Goal: Information Seeking & Learning: Learn about a topic

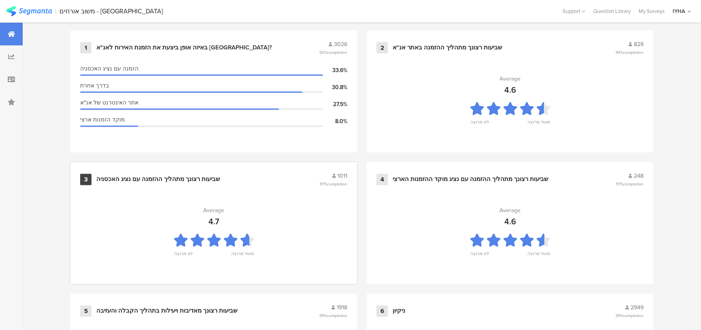
scroll to position [552, 0]
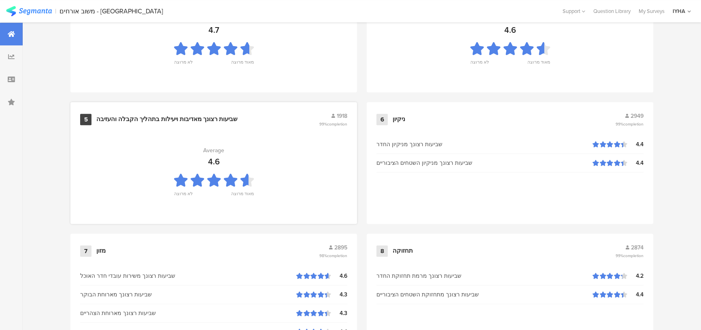
drag, startPoint x: 120, startPoint y: 247, endPoint x: 127, endPoint y: 190, distance: 57.6
click at [127, 190] on div "1 באיזה אופן ביצעת את הזמנת האירוח לאנ"א [GEOGRAPHIC_DATA]? 3026 92% completion…" at bounding box center [362, 234] width 648 height 790
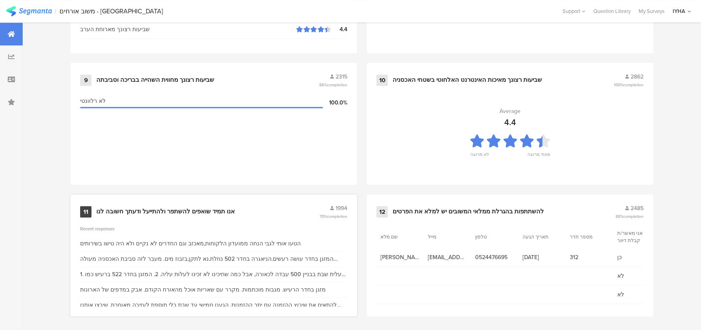
scroll to position [857, 0]
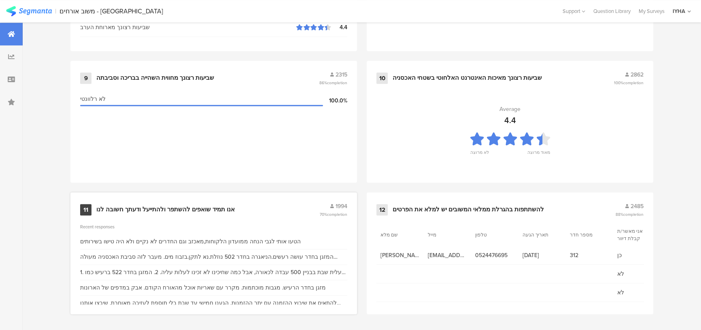
click at [145, 209] on div "אנו תמיד שואפים להשתפר ולהתייעל ודעתך חשובה לנו" at bounding box center [165, 210] width 139 height 8
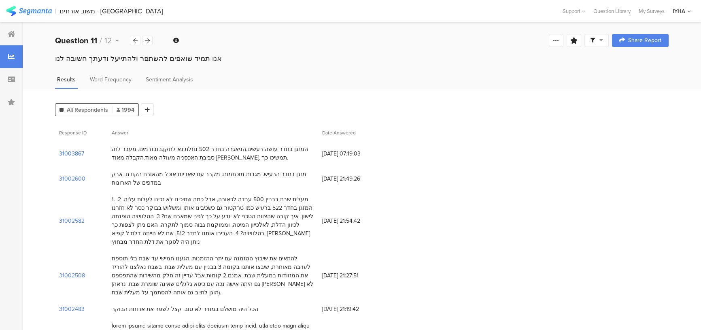
click at [69, 150] on section "31003867" at bounding box center [71, 153] width 25 height 9
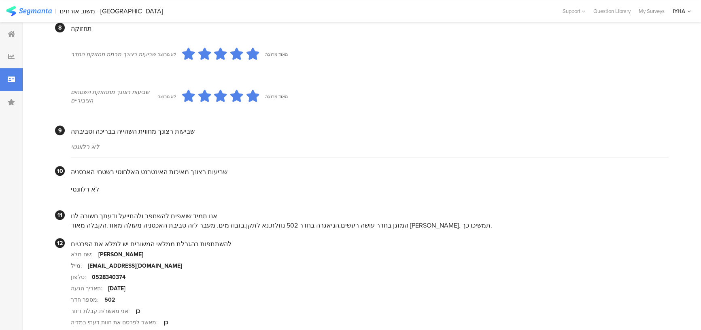
scroll to position [704, 0]
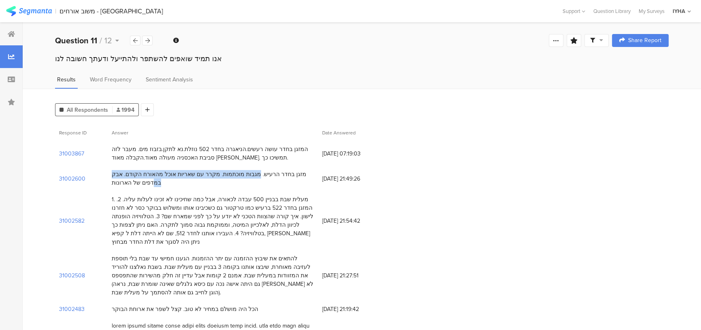
drag, startPoint x: 283, startPoint y: 176, endPoint x: 144, endPoint y: 178, distance: 138.9
click at [144, 178] on div "מזגן בחדר הרעיש. מגבות מוכתמות. מקרר עם שאריות אוכל מהאורח הקודם. אבק במדפים של…" at bounding box center [213, 178] width 202 height 17
click at [74, 177] on section "31002600" at bounding box center [72, 179] width 26 height 9
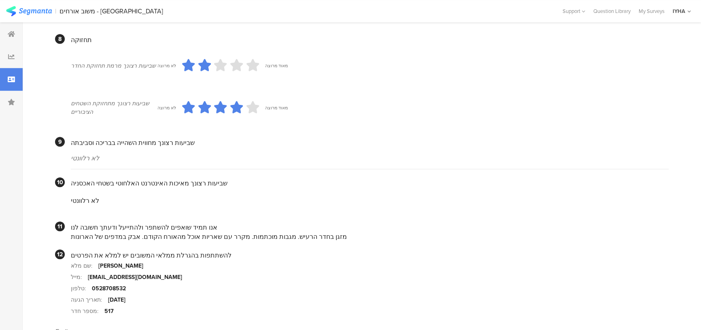
scroll to position [697, 0]
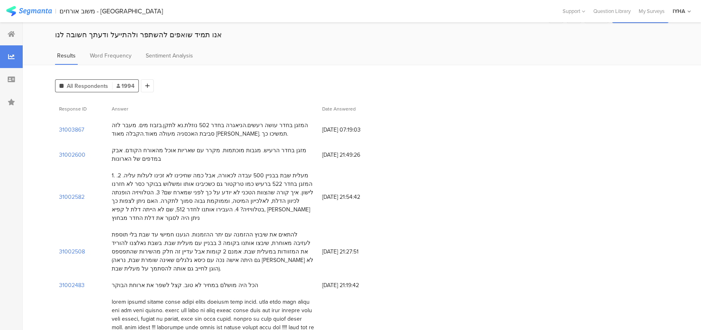
scroll to position [36, 0]
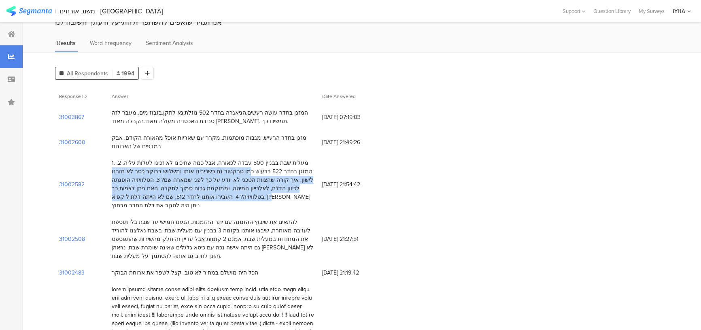
drag, startPoint x: 271, startPoint y: 167, endPoint x: 206, endPoint y: 197, distance: 71.8
click at [206, 197] on div "1. מעלית שבת בבניין 500 עבדה לכאורה, אבל כמה שחיכינו לא זכינו לעלות עליה. 2. המ…" at bounding box center [213, 184] width 202 height 51
click at [214, 181] on div "1. מעלית שבת בבניין 500 עבדה לכאורה, אבל כמה שחיכינו לא זכינו לעלות עליה. 2. המ…" at bounding box center [213, 184] width 202 height 51
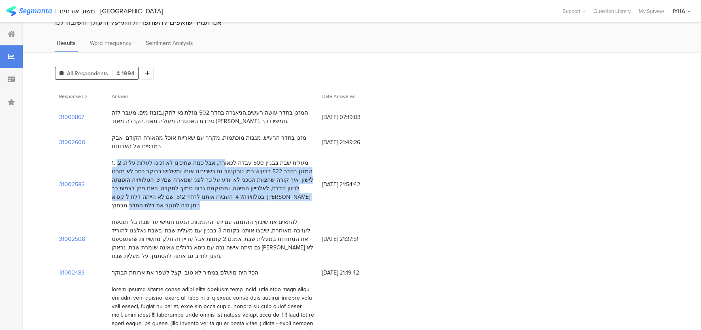
drag, startPoint x: 241, startPoint y: 166, endPoint x: 114, endPoint y: 193, distance: 129.2
click at [114, 193] on div "1. מעלית שבת בבניין 500 עבדה לכאורה, אבל כמה שחיכינו לא זכינו לעלות עליה. 2. המ…" at bounding box center [213, 184] width 202 height 51
click at [239, 194] on div "1. מעלית שבת בבניין 500 עבדה לכאורה, אבל כמה שחיכינו לא זכינו לעלות עליה. 2. המ…" at bounding box center [213, 184] width 202 height 51
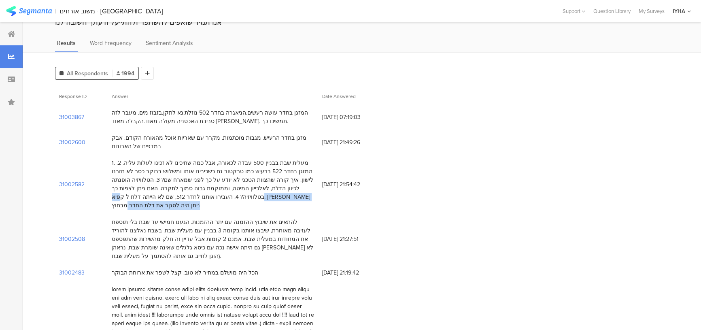
drag, startPoint x: 224, startPoint y: 196, endPoint x: 109, endPoint y: 197, distance: 114.6
click at [109, 197] on div "1. מעלית שבת בבניין 500 עבדה לכאורה, אבל כמה שחיכינו לא זכינו לעלות עליה. 2. המ…" at bounding box center [213, 184] width 211 height 59
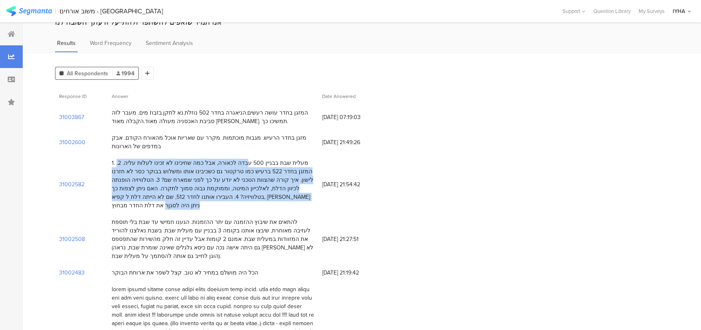
drag, startPoint x: 255, startPoint y: 163, endPoint x: 148, endPoint y: 196, distance: 112.0
click at [148, 196] on div "1. מעלית שבת בבניין 500 עבדה לכאורה, אבל כמה שחיכינו לא זכינו לעלות עליה. 2. המ…" at bounding box center [213, 184] width 202 height 51
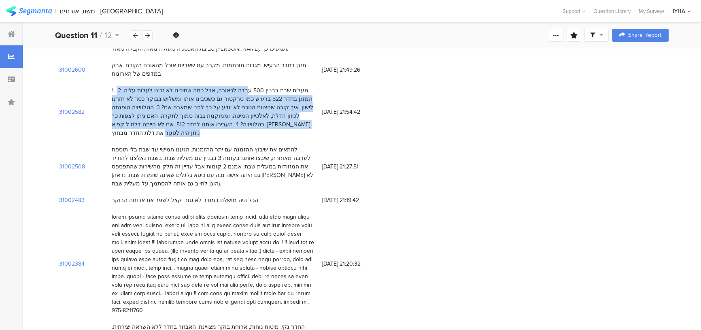
scroll to position [110, 0]
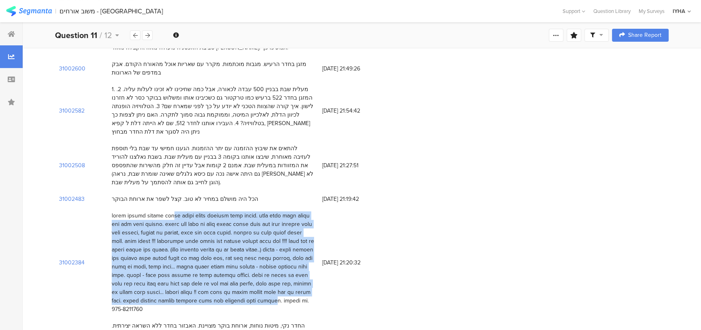
drag, startPoint x: 264, startPoint y: 199, endPoint x: 167, endPoint y: 272, distance: 121.3
click at [162, 279] on div at bounding box center [213, 262] width 202 height 102
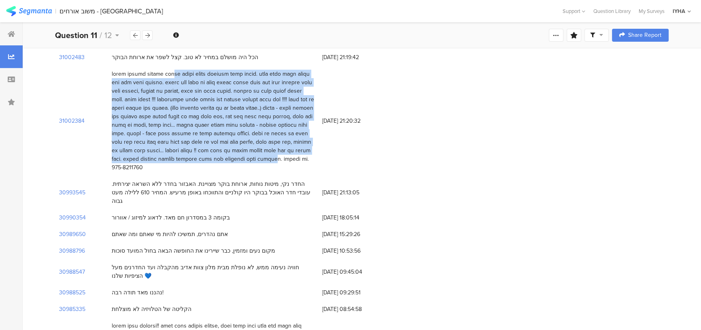
scroll to position [258, 0]
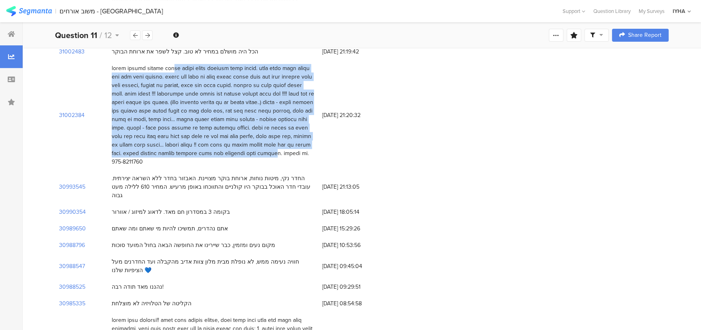
click at [273, 122] on div at bounding box center [213, 115] width 202 height 102
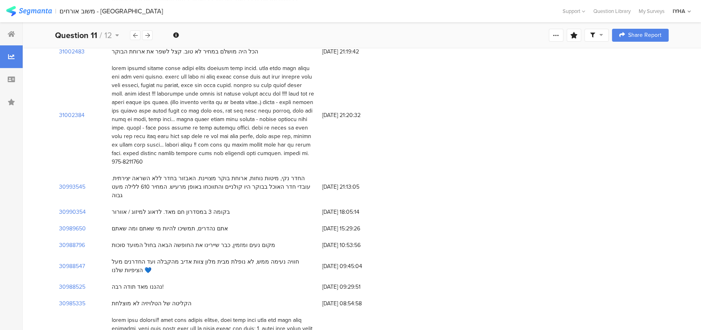
drag, startPoint x: 288, startPoint y: 160, endPoint x: 172, endPoint y: 243, distance: 142.9
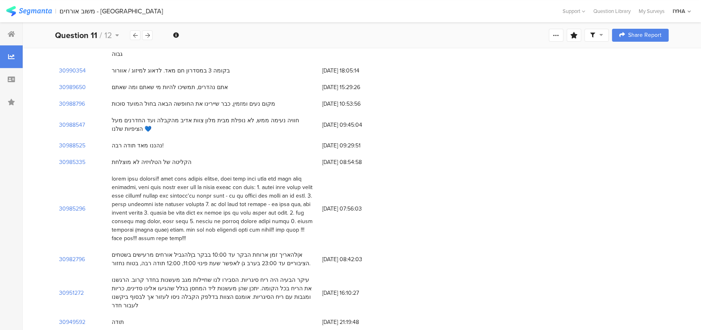
scroll to position [405, 0]
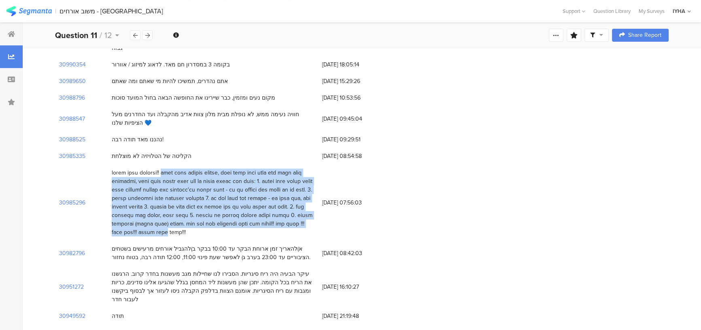
drag, startPoint x: 271, startPoint y: 149, endPoint x: 143, endPoint y: 179, distance: 131.1
click at [137, 209] on div at bounding box center [213, 202] width 202 height 68
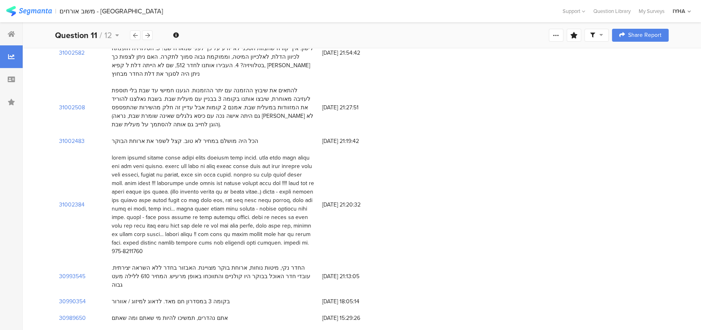
scroll to position [0, 0]
